Goal: Information Seeking & Learning: Understand process/instructions

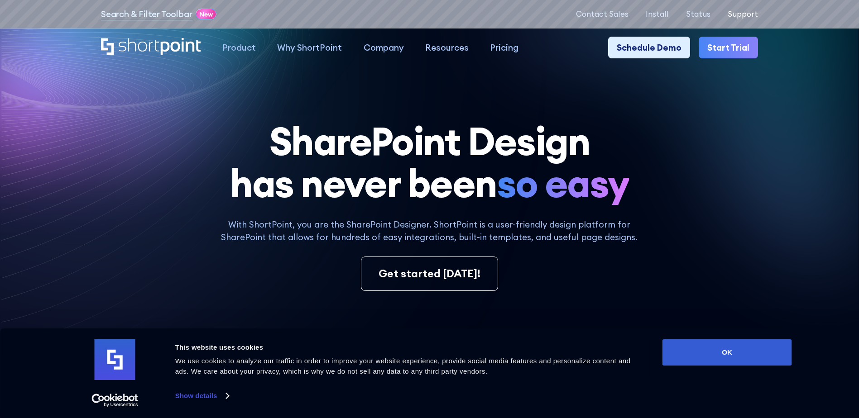
click at [745, 18] on p "Support" at bounding box center [743, 14] width 30 height 9
click at [746, 17] on p "Support" at bounding box center [743, 14] width 30 height 9
click at [753, 17] on p "Support" at bounding box center [743, 14] width 30 height 9
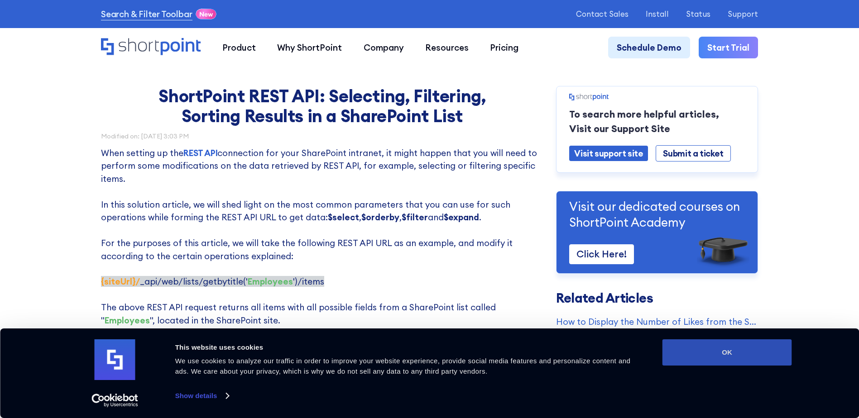
click at [721, 349] on button "OK" at bounding box center [726, 353] width 129 height 26
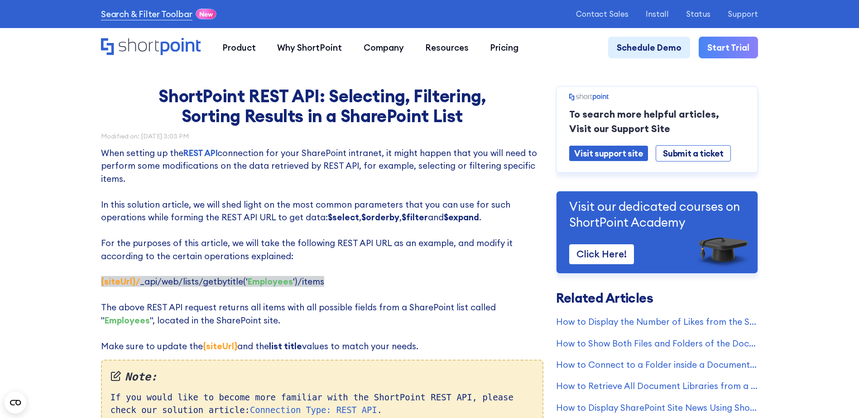
scroll to position [181, 0]
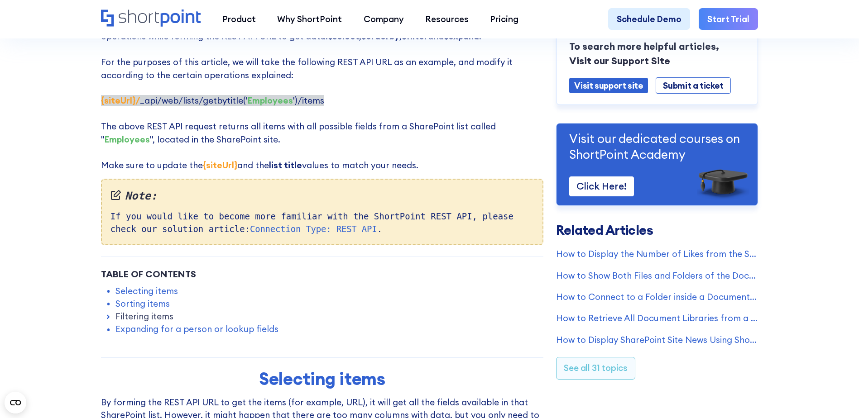
click at [329, 105] on p "When setting up the REST API connection for your SharePoint intranet, it might …" at bounding box center [322, 69] width 442 height 206
click at [155, 307] on link "Sorting items" at bounding box center [142, 303] width 54 height 13
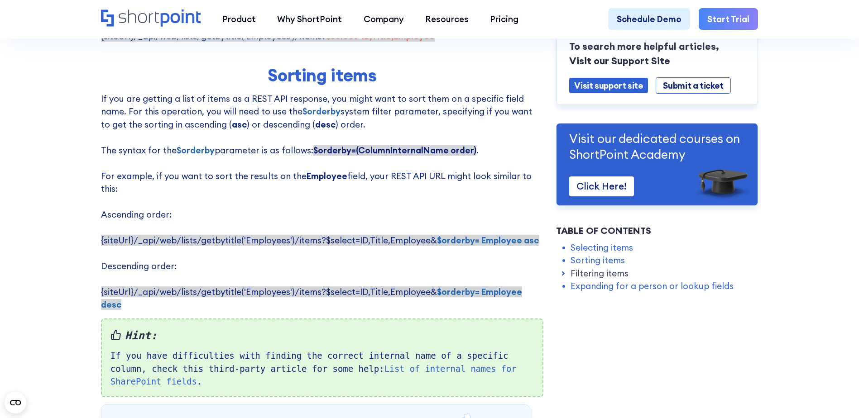
scroll to position [679, 0]
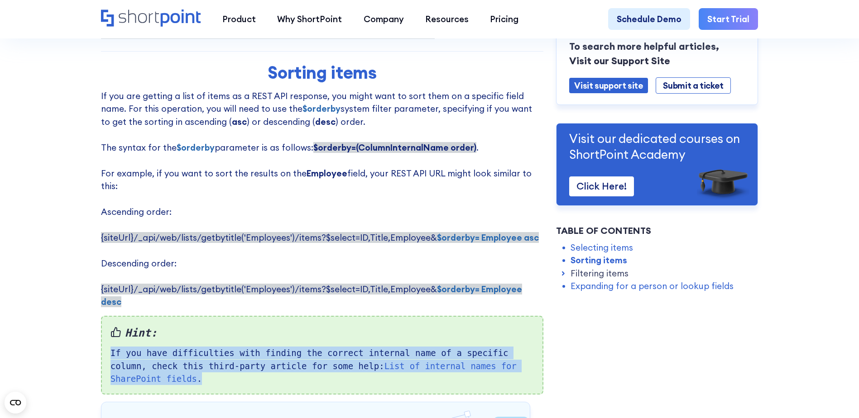
drag, startPoint x: 254, startPoint y: 315, endPoint x: 294, endPoint y: 359, distance: 59.6
click at [294, 359] on div "Hint: If you have difficulties with finding the correct internal name of a spec…" at bounding box center [322, 355] width 442 height 79
drag, startPoint x: 294, startPoint y: 359, endPoint x: 274, endPoint y: 332, distance: 33.6
click at [292, 364] on div "Hint: If you have difficulties with finding the correct internal name of a spec…" at bounding box center [322, 355] width 442 height 79
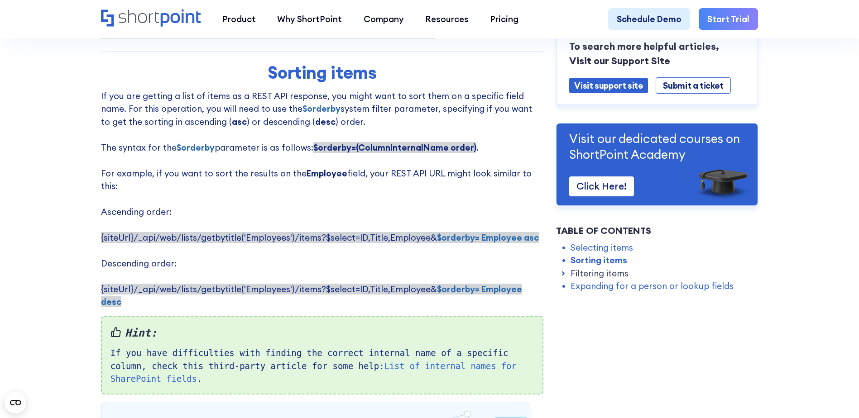
click at [268, 195] on p "If you are getting a list of items as a REST API response, you might want to so…" at bounding box center [322, 199] width 442 height 219
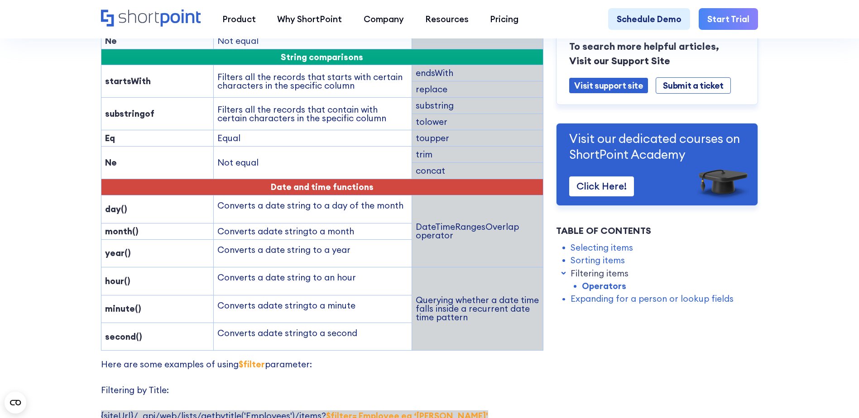
scroll to position [1584, 0]
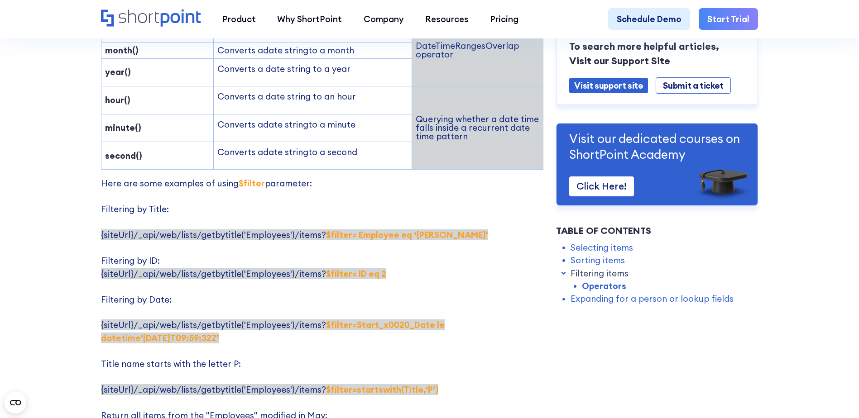
click at [273, 177] on p "Here are some examples of using $filter parameter: Filtering by Title: {siteUrl…" at bounding box center [322, 351] width 442 height 348
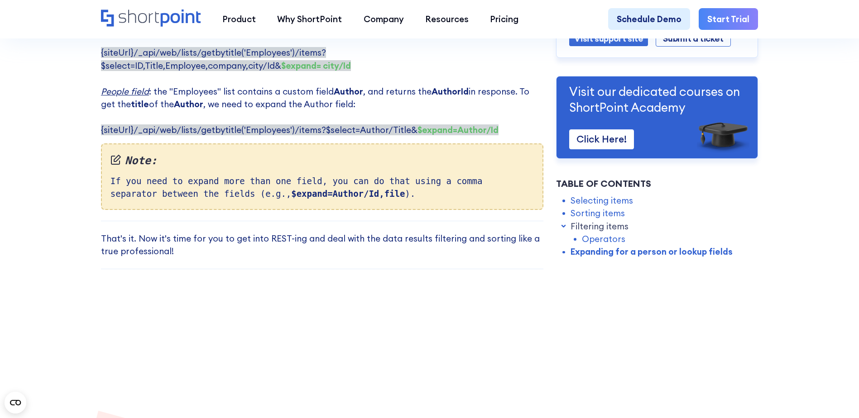
scroll to position [2308, 0]
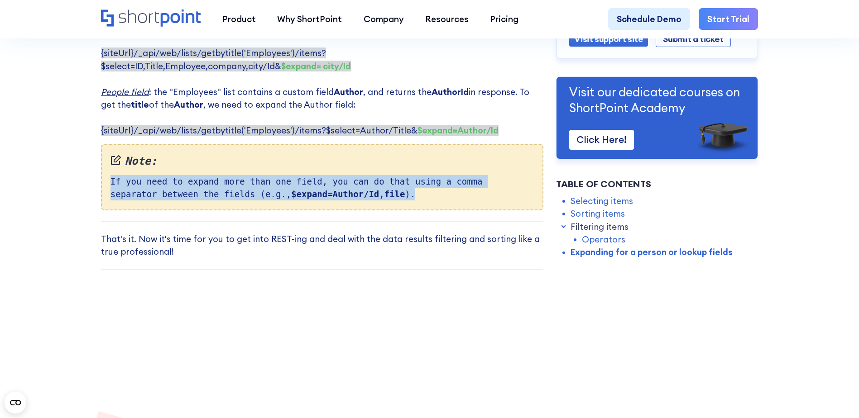
drag, startPoint x: 246, startPoint y: 132, endPoint x: 374, endPoint y: 177, distance: 135.6
click at [374, 177] on div "Note: If you need to expand more than one field, you can do that using a comma …" at bounding box center [322, 177] width 442 height 66
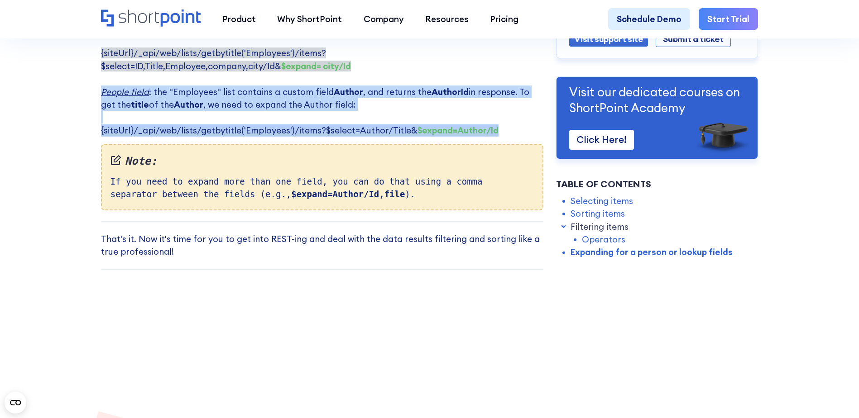
drag, startPoint x: 79, startPoint y: 64, endPoint x: 518, endPoint y: 110, distance: 441.5
click at [379, 89] on p "The syntax for $expand operator is as follows: $expand= Field/Id ‍ Here are som…" at bounding box center [322, 47] width 442 height 180
drag, startPoint x: 98, startPoint y: 57, endPoint x: 503, endPoint y: 109, distance: 408.0
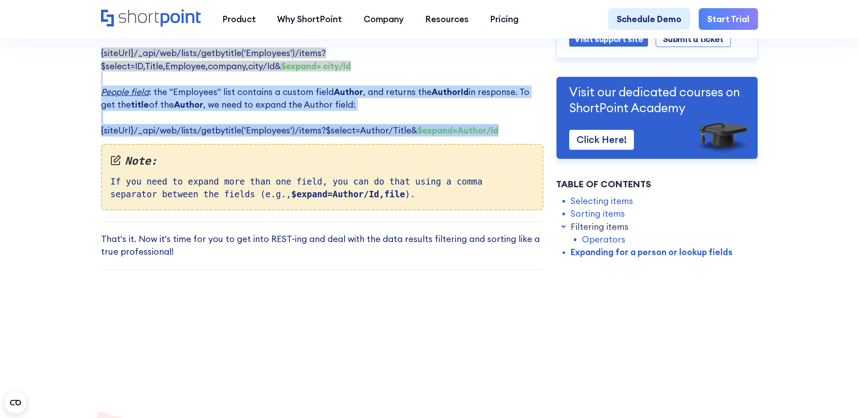
click at [374, 89] on p "The syntax for $expand operator is as follows: $expand= Field/Id ‍ Here are som…" at bounding box center [322, 47] width 442 height 180
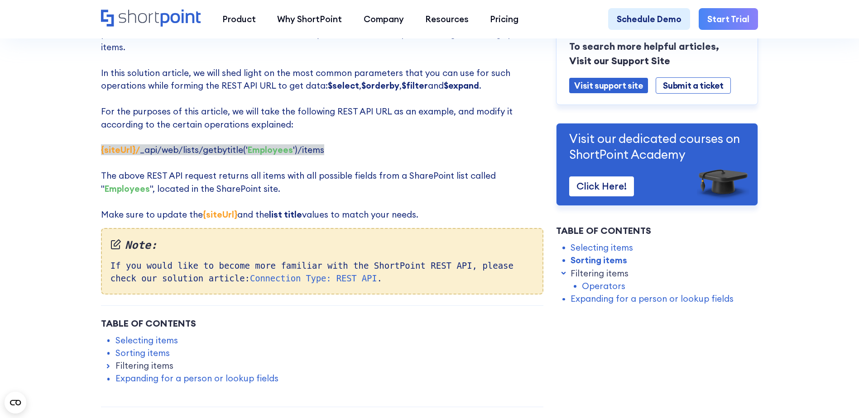
scroll to position [0, 0]
